Goal: Navigation & Orientation: Find specific page/section

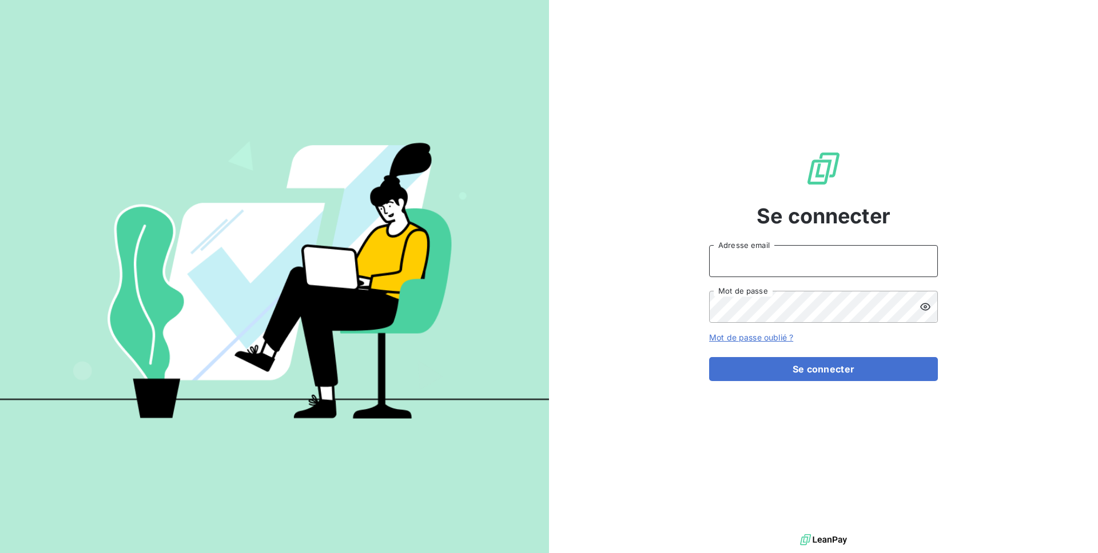
click at [756, 259] on input "Adresse email" at bounding box center [823, 261] width 229 height 32
type input "admin@toutfaire"
click at [709, 357] on button "Se connecter" at bounding box center [823, 369] width 229 height 24
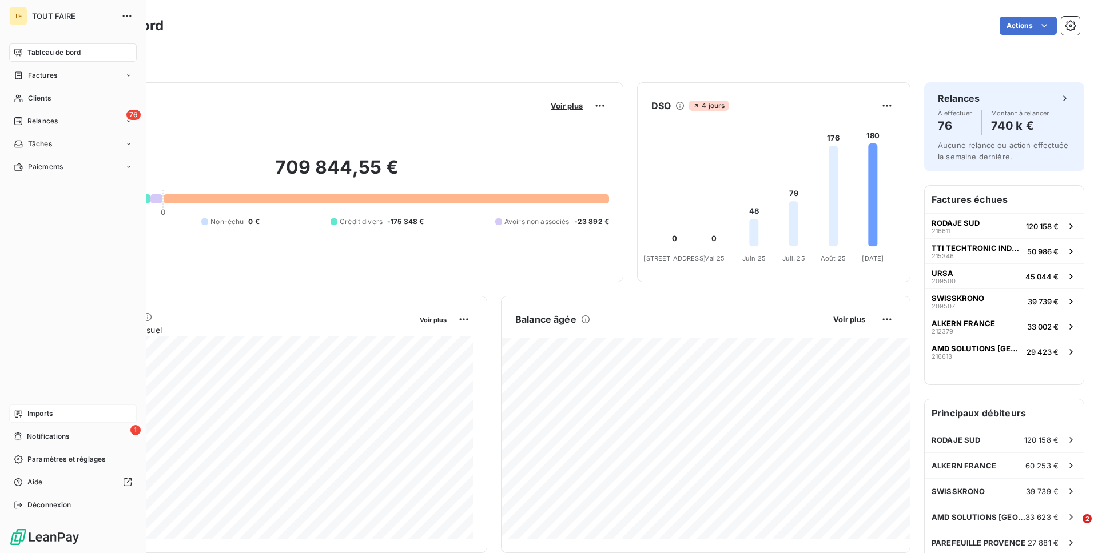
click at [49, 420] on div "Imports" at bounding box center [73, 414] width 128 height 18
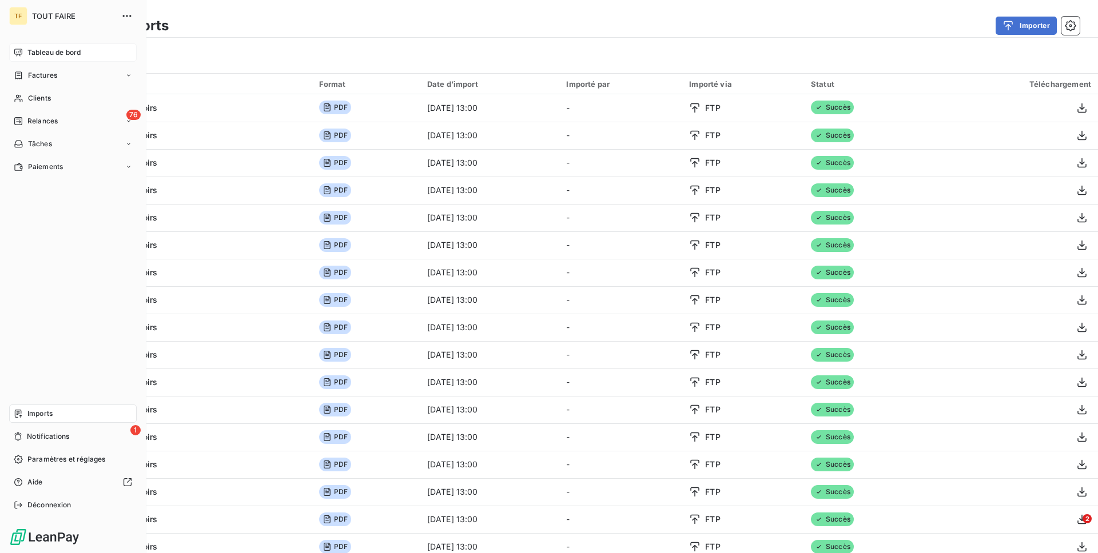
click at [51, 57] on span "Tableau de bord" at bounding box center [53, 52] width 53 height 10
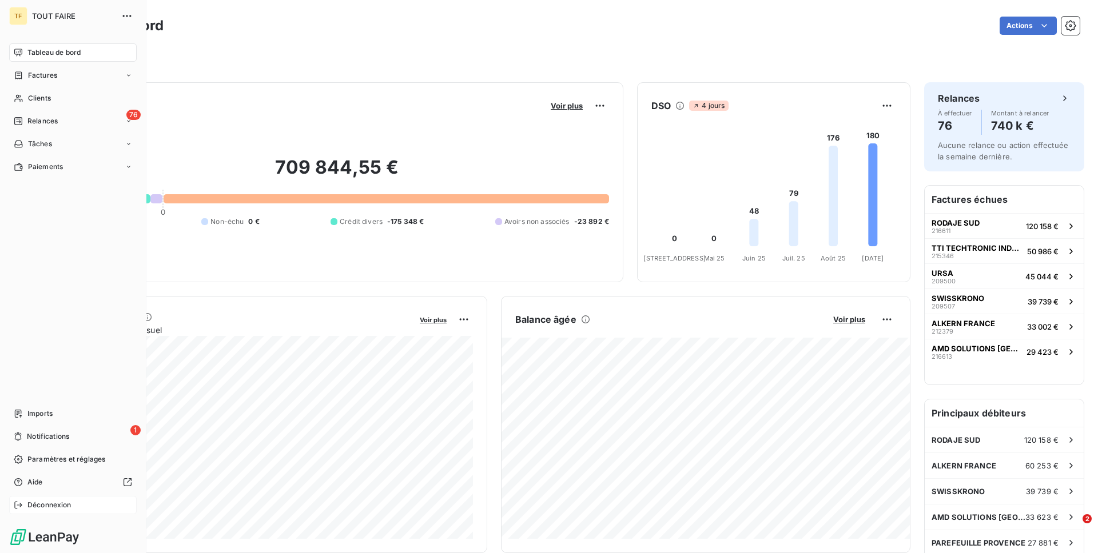
click at [44, 497] on div "Déconnexion" at bounding box center [73, 505] width 128 height 18
